Goal: Find specific page/section: Find specific page/section

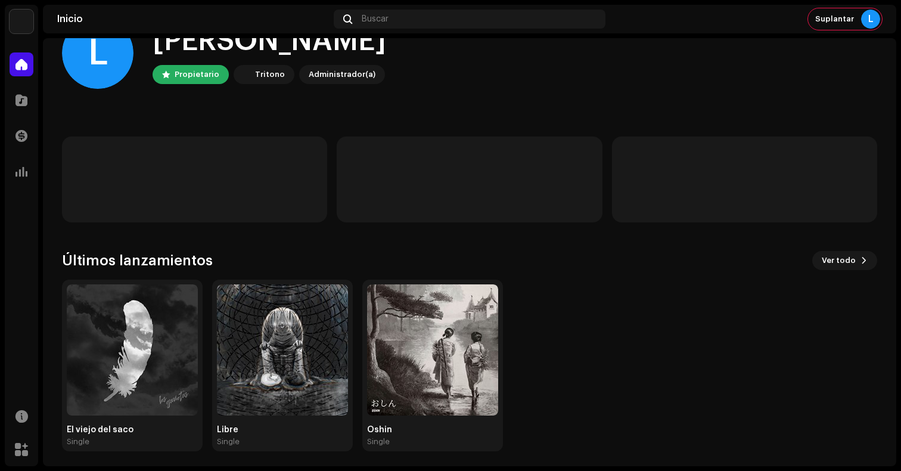
scroll to position [44, 0]
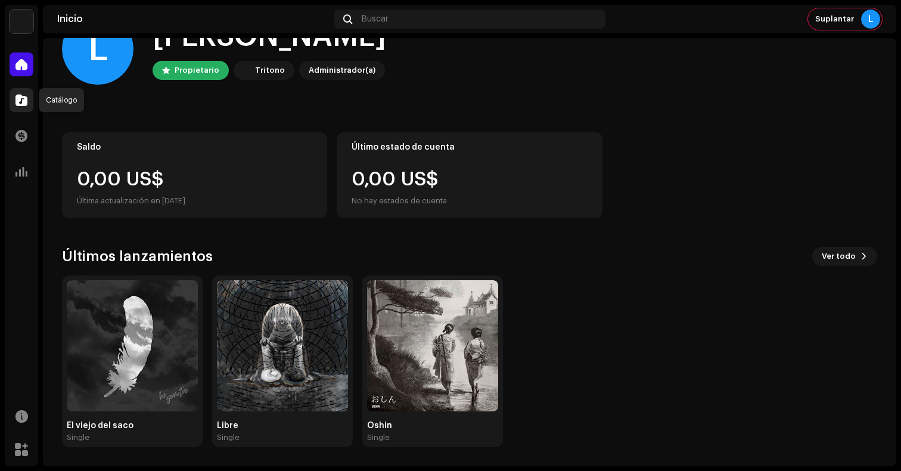
click at [14, 104] on div at bounding box center [22, 100] width 24 height 24
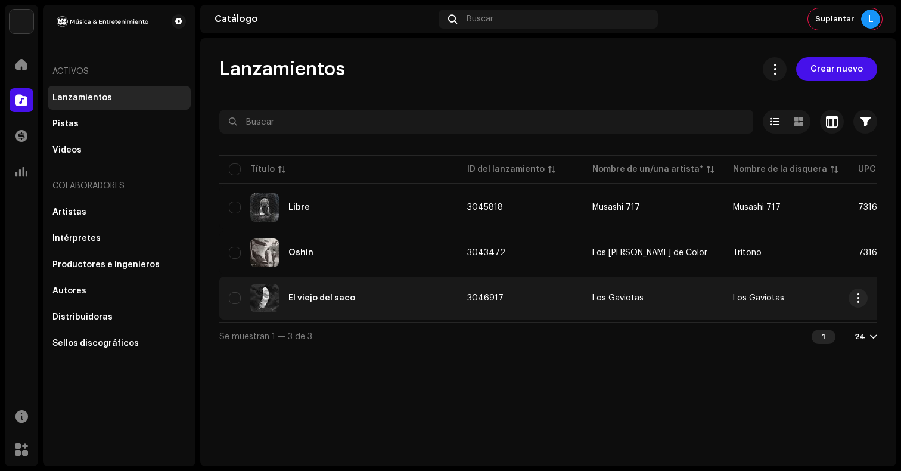
click at [528, 300] on td "3046917" at bounding box center [519, 297] width 125 height 43
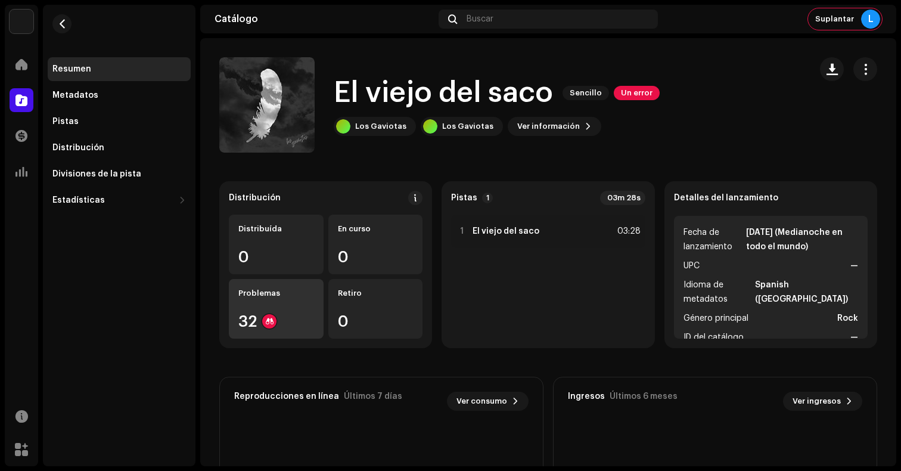
click at [282, 304] on div "Problemas 32" at bounding box center [276, 309] width 95 height 60
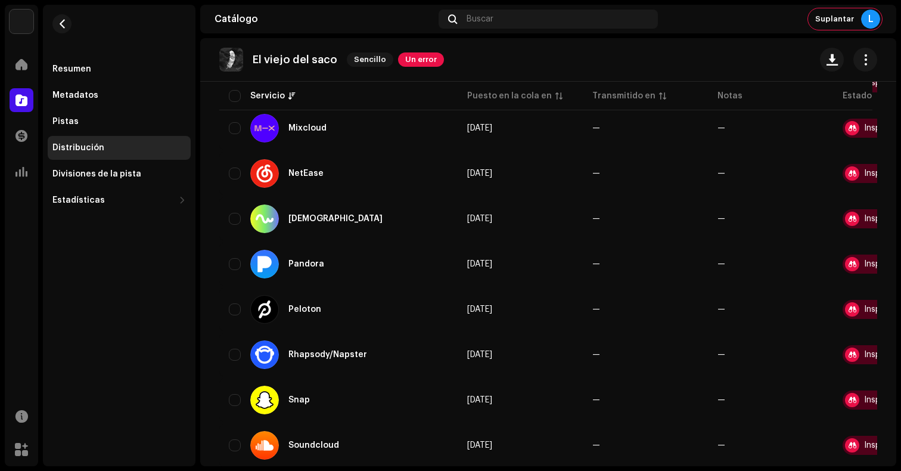
scroll to position [1291, 0]
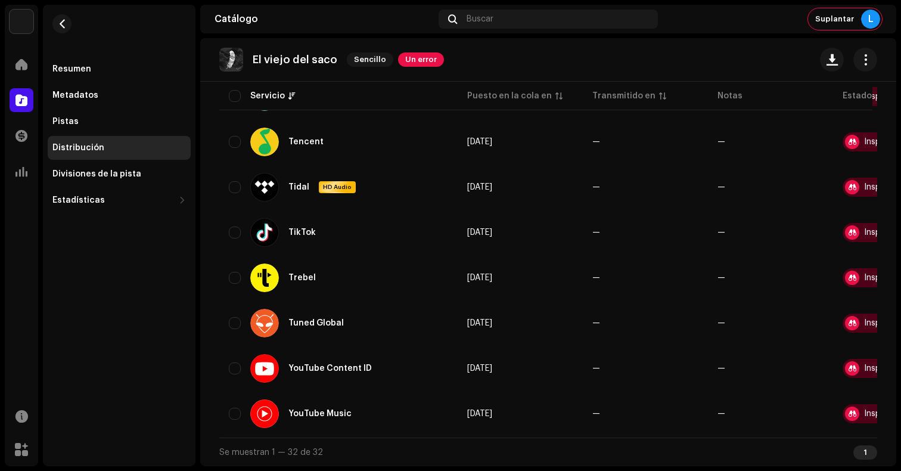
drag, startPoint x: 416, startPoint y: 438, endPoint x: 536, endPoint y: 438, distance: 119.7
click at [536, 438] on div "Se muestran 1 — 32 de 32 1" at bounding box center [548, 451] width 658 height 29
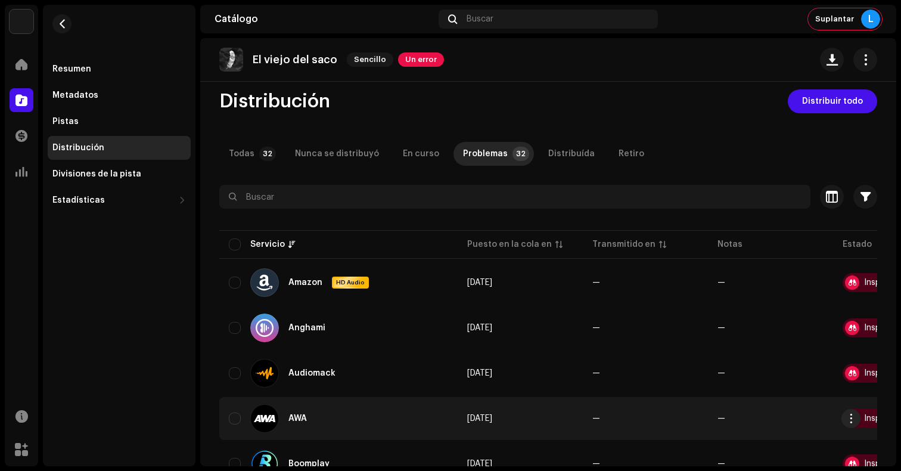
scroll to position [0, 0]
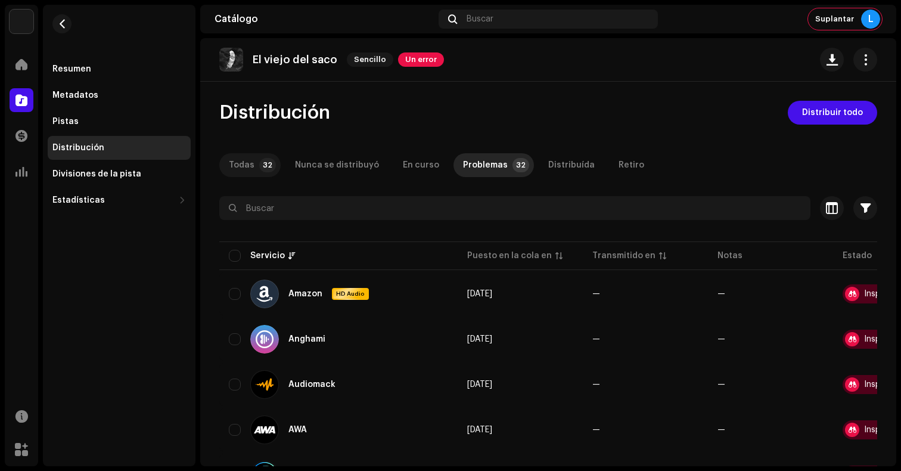
click at [250, 163] on div "Todas" at bounding box center [242, 165] width 26 height 24
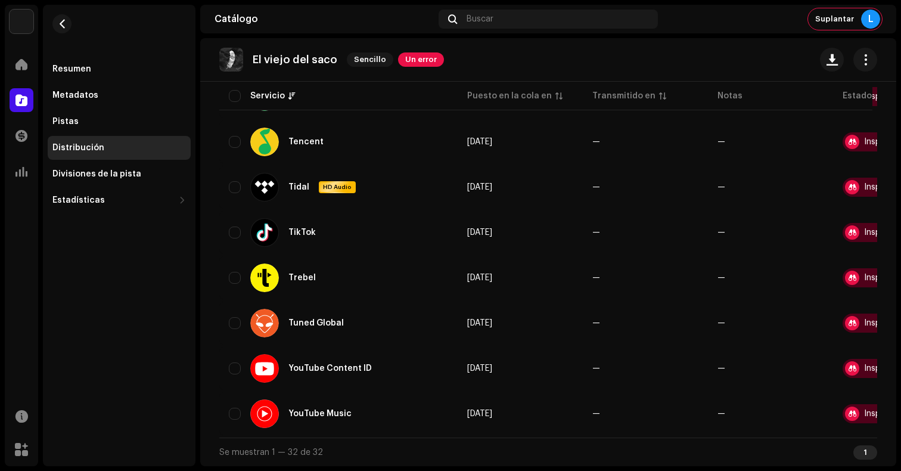
scroll to position [1291, 0]
click at [108, 119] on div "Pistas" at bounding box center [118, 122] width 133 height 10
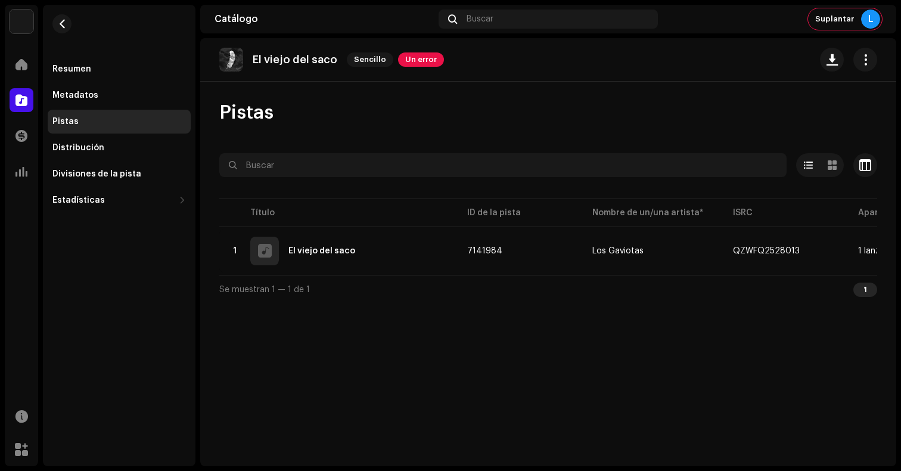
drag, startPoint x: 602, startPoint y: 281, endPoint x: 697, endPoint y: 290, distance: 95.1
click at [697, 290] on div "Se muestran 1 — 1 de 1 1" at bounding box center [548, 289] width 658 height 29
click at [14, 60] on div at bounding box center [22, 64] width 24 height 24
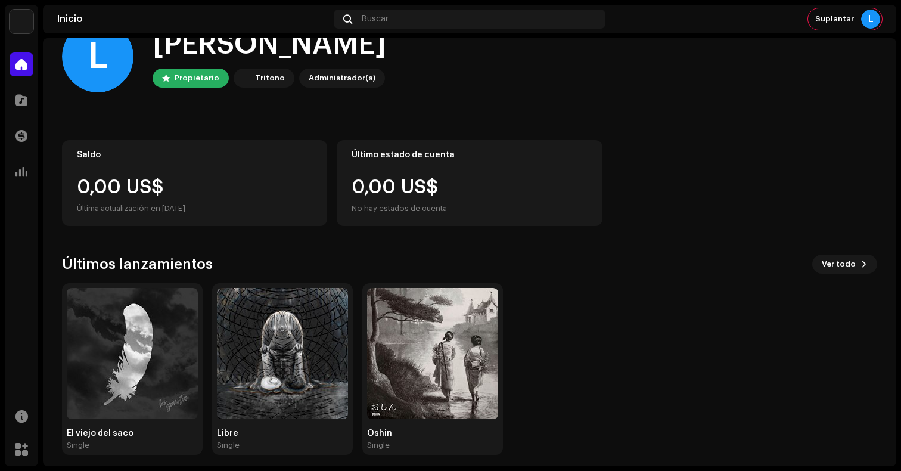
scroll to position [44, 0]
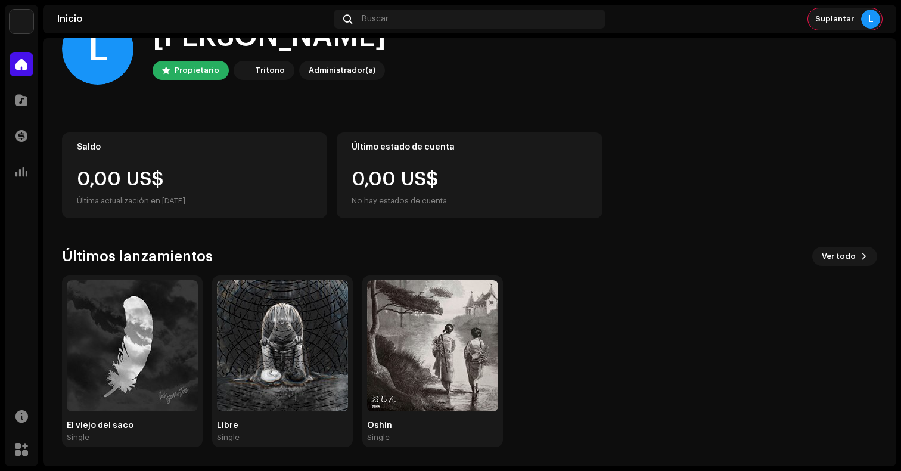
click at [847, 24] on div "Suplantar L" at bounding box center [845, 18] width 74 height 21
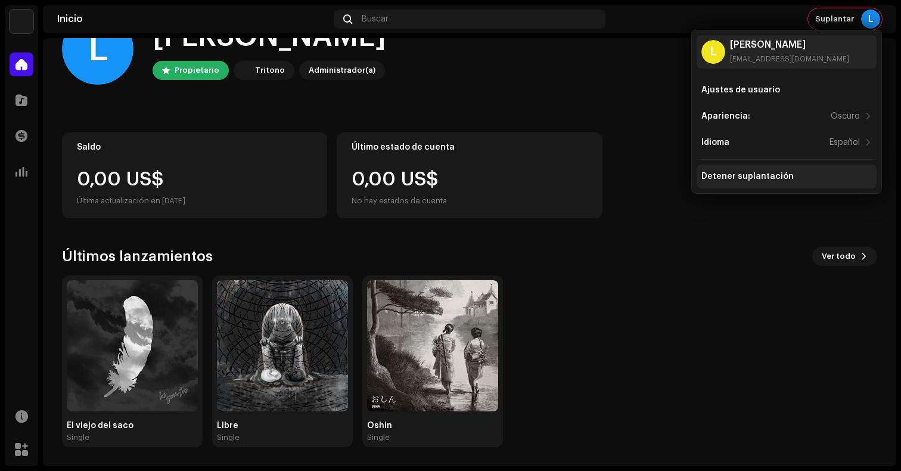
click at [781, 173] on div "Detener suplantación" at bounding box center [747, 177] width 92 height 10
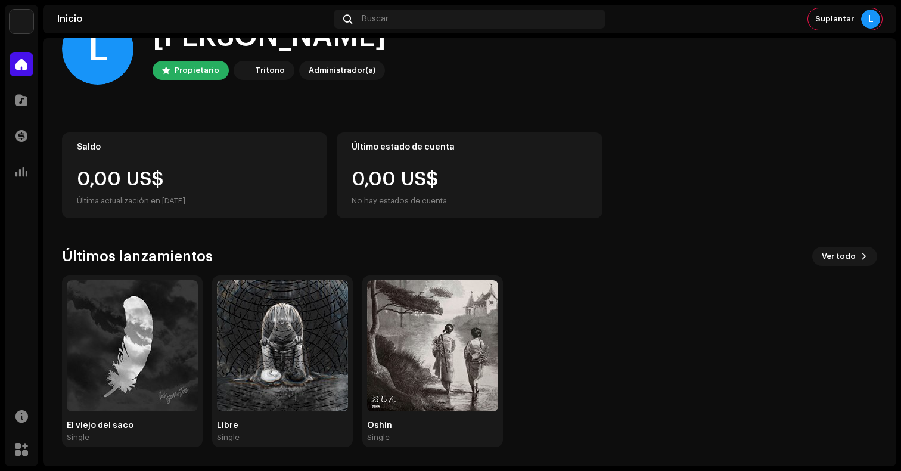
scroll to position [1, 0]
